Goal: Navigation & Orientation: Find specific page/section

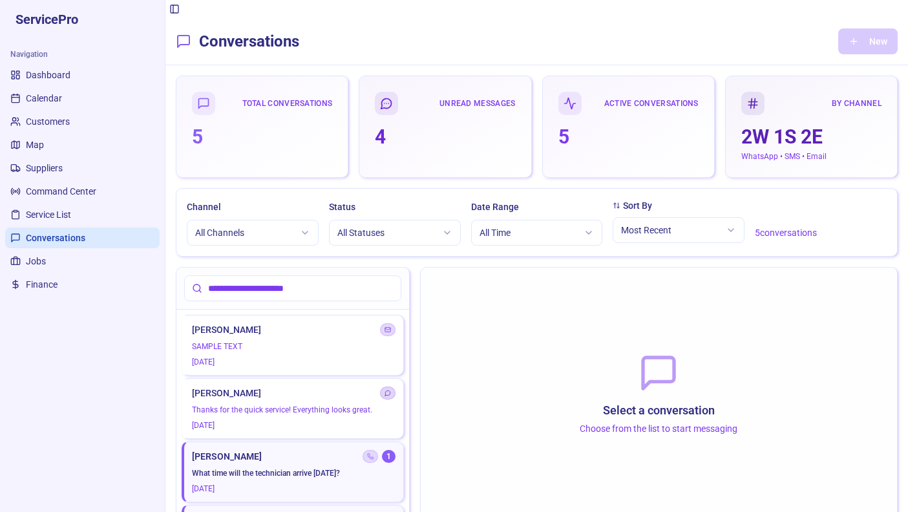
click at [43, 77] on span "Dashboard" at bounding box center [48, 75] width 45 height 13
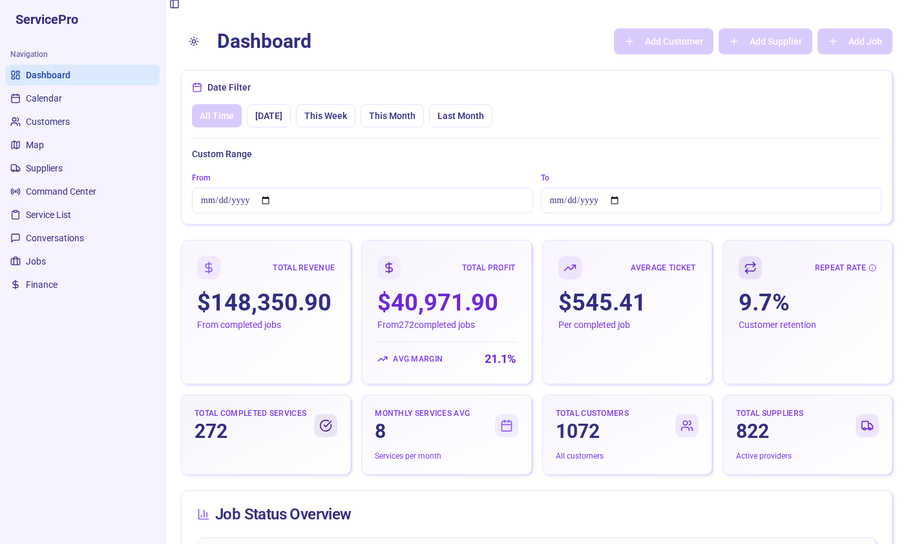
scroll to position [1, 0]
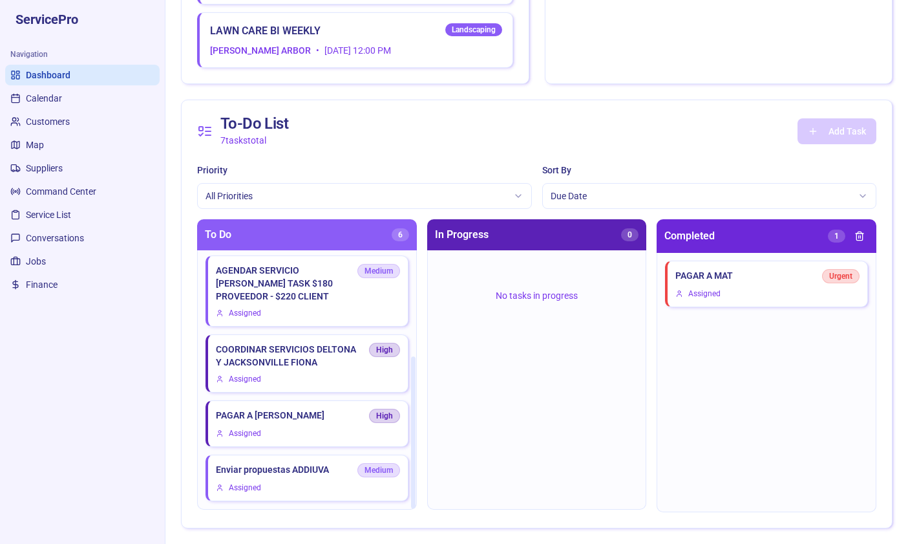
scroll to position [180, 0]
